Goal: Information Seeking & Learning: Learn about a topic

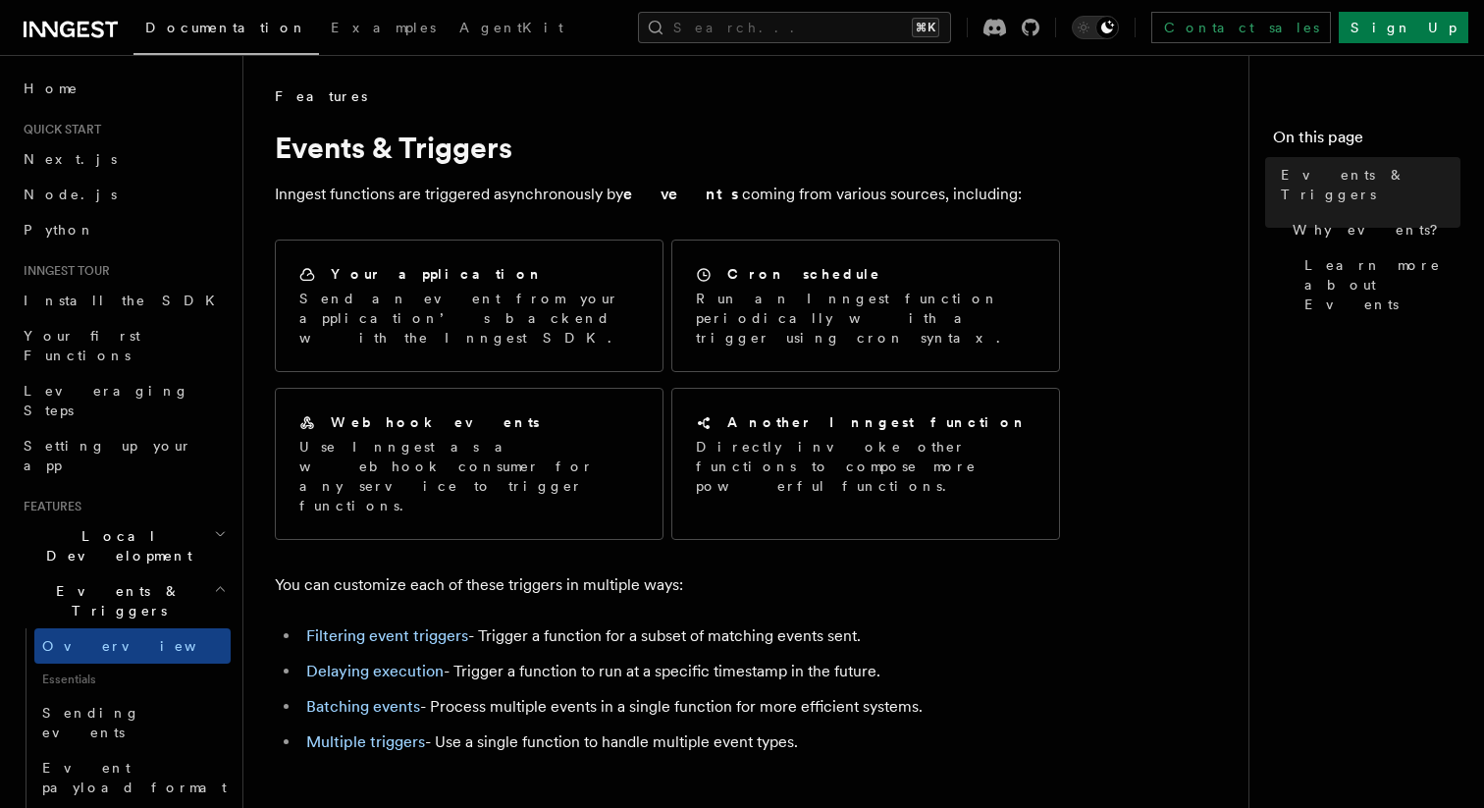
click at [479, 194] on p "Inngest functions are triggered asynchronously by events coming from various so…" at bounding box center [667, 194] width 785 height 27
click at [100, 705] on span "Sending events" at bounding box center [91, 722] width 98 height 35
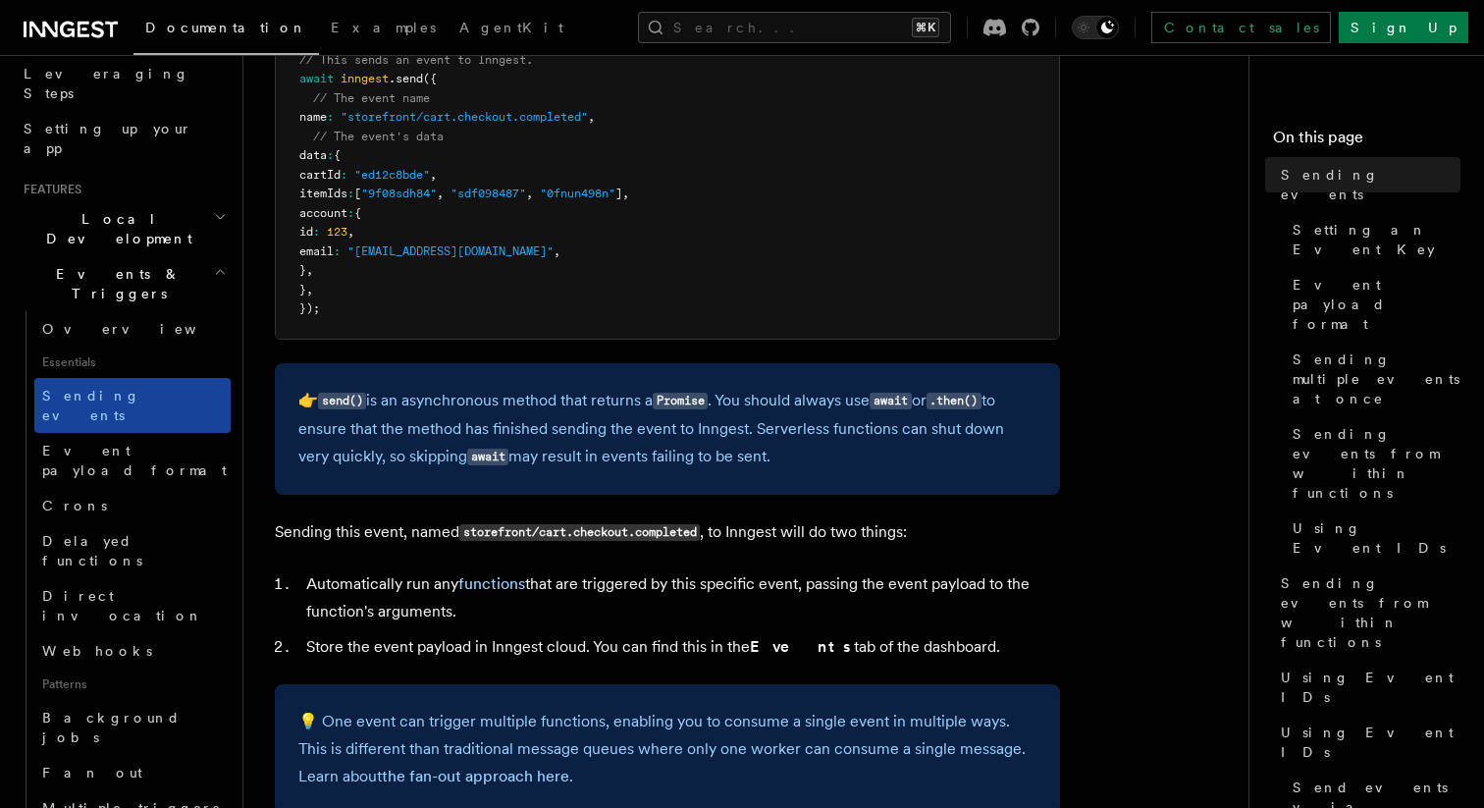
scroll to position [318, 0]
